Goal: Find contact information: Find contact information

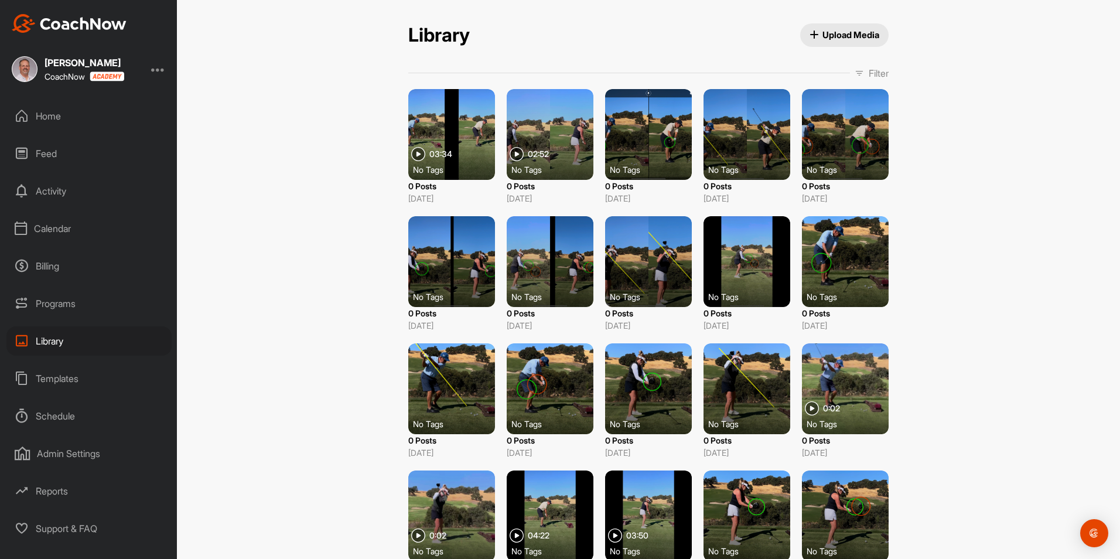
click at [49, 227] on div "Calendar" at bounding box center [88, 228] width 165 height 29
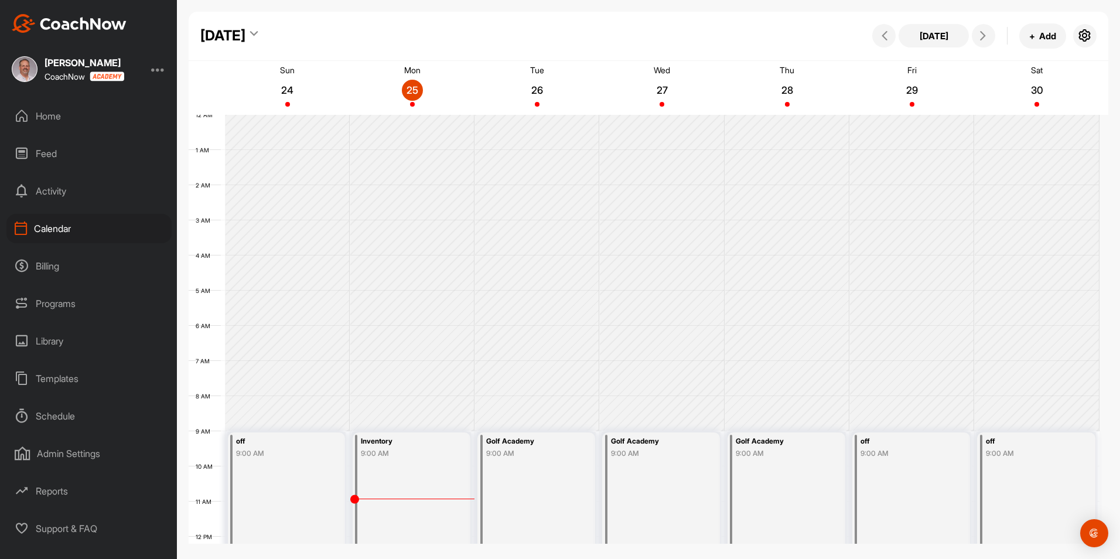
scroll to position [203, 0]
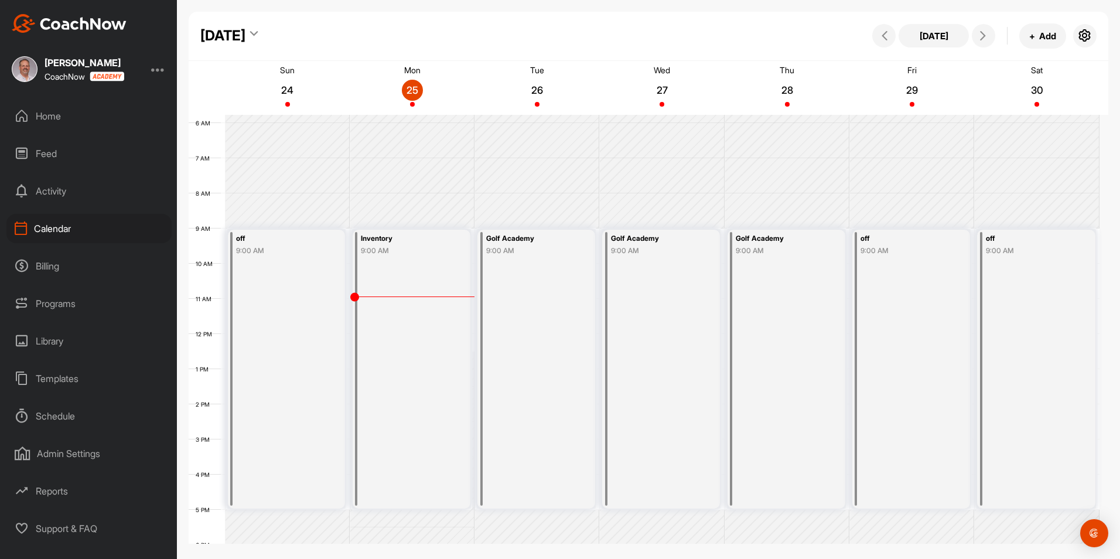
click at [389, 296] on div "Inventory 9:00 AM" at bounding box center [412, 369] width 118 height 279
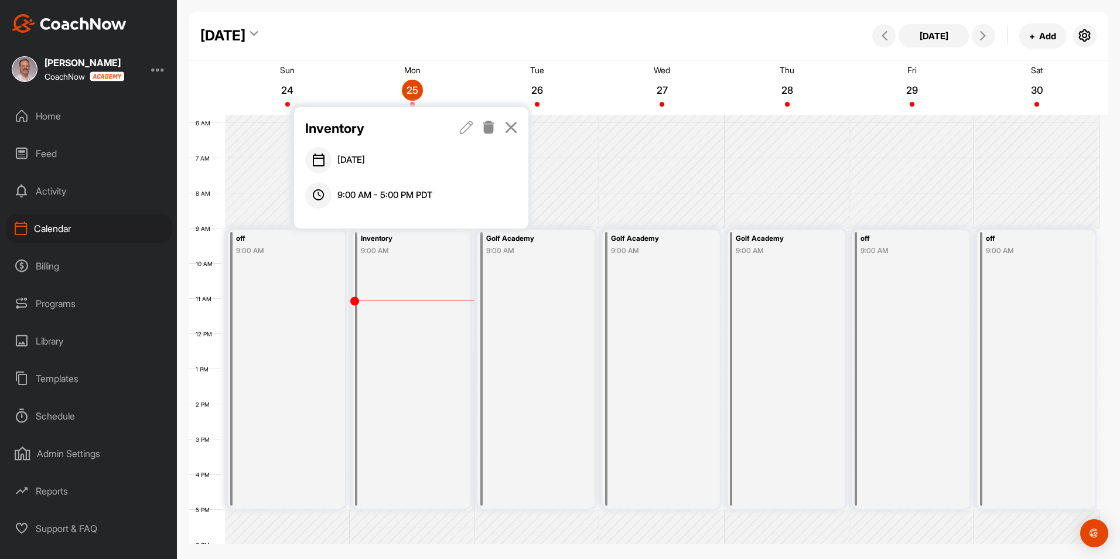
click at [52, 115] on div "Home" at bounding box center [88, 115] width 165 height 29
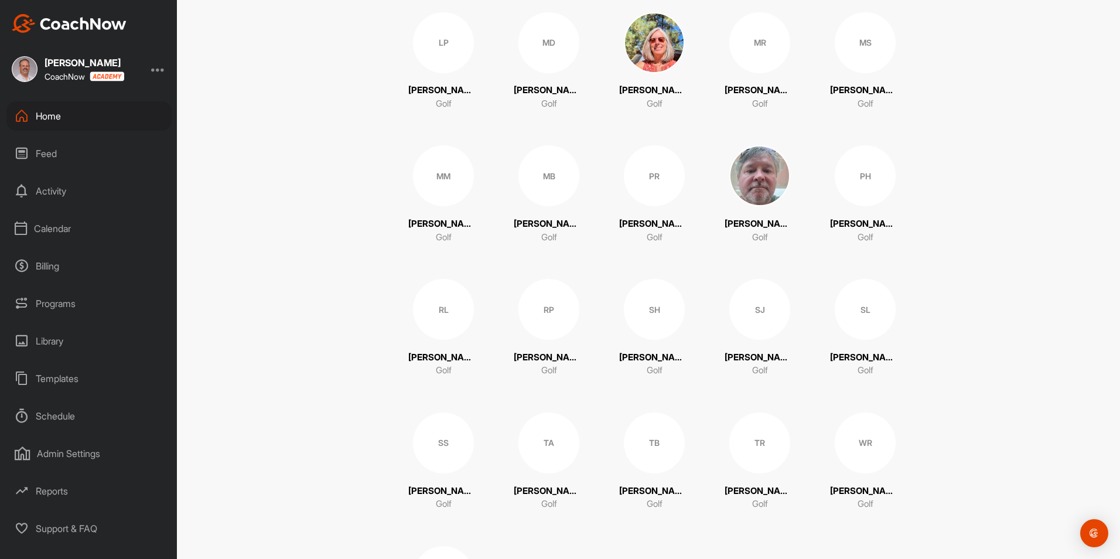
scroll to position [937, 0]
click at [754, 350] on p "[PERSON_NAME]" at bounding box center [759, 356] width 70 height 13
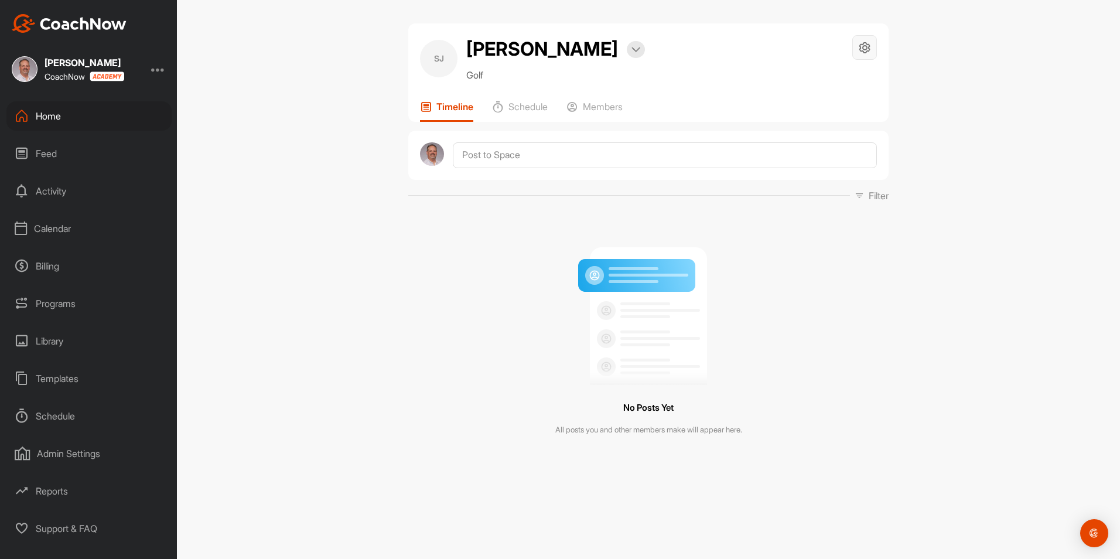
click at [864, 48] on icon at bounding box center [864, 47] width 13 height 13
click at [859, 43] on icon at bounding box center [864, 47] width 13 height 13
click at [526, 107] on p "Schedule" at bounding box center [527, 107] width 39 height 12
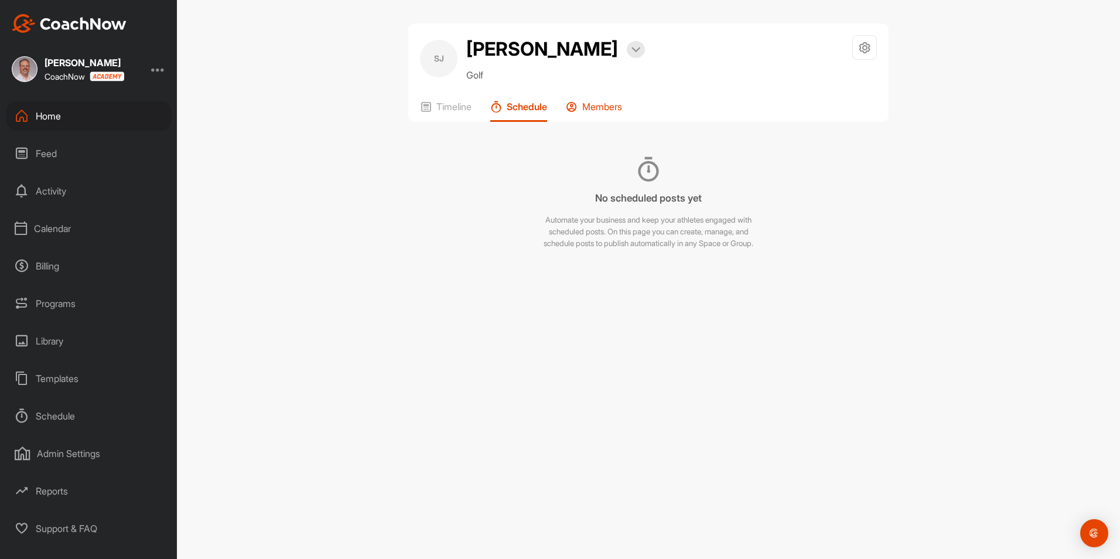
click at [612, 110] on p "Members" at bounding box center [602, 107] width 40 height 12
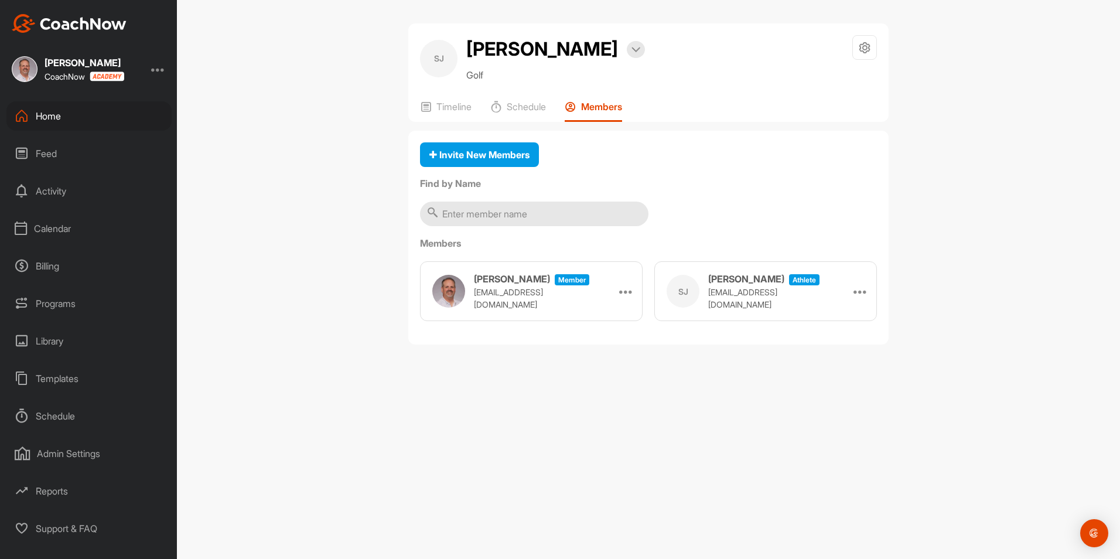
click at [743, 297] on p "[EMAIL_ADDRESS][DOMAIN_NAME]" at bounding box center [766, 298] width 117 height 25
click at [858, 291] on icon at bounding box center [860, 291] width 14 height 14
click at [859, 289] on icon at bounding box center [860, 291] width 14 height 14
click at [751, 299] on p "[EMAIL_ADDRESS][DOMAIN_NAME]" at bounding box center [766, 298] width 117 height 25
drag, startPoint x: 791, startPoint y: 297, endPoint x: 707, endPoint y: 307, distance: 84.3
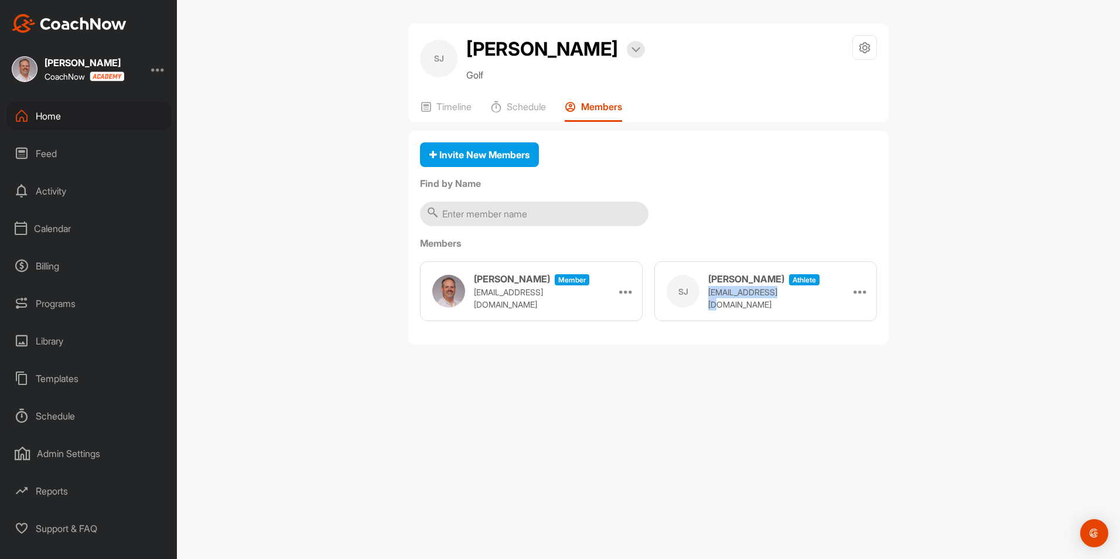
click at [707, 307] on div "[PERSON_NAME] [PERSON_NAME] athlete [EMAIL_ADDRESS][DOMAIN_NAME]" at bounding box center [745, 291] width 159 height 39
copy p "[EMAIL_ADDRESS][DOMAIN_NAME]"
